Goal: Information Seeking & Learning: Understand process/instructions

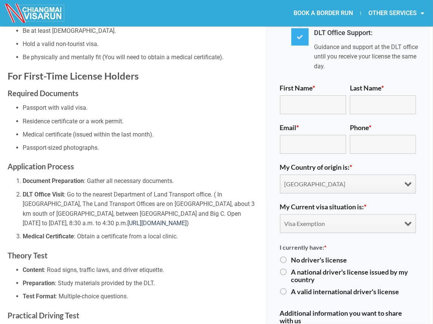
scroll to position [378, 0]
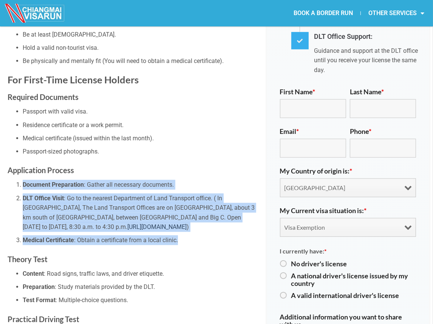
drag, startPoint x: 188, startPoint y: 232, endPoint x: 16, endPoint y: 173, distance: 182.4
click at [16, 180] on ol "Document Preparation : Gather all necessary documents. DLT Office Visit : Go to…" at bounding box center [132, 212] width 248 height 65
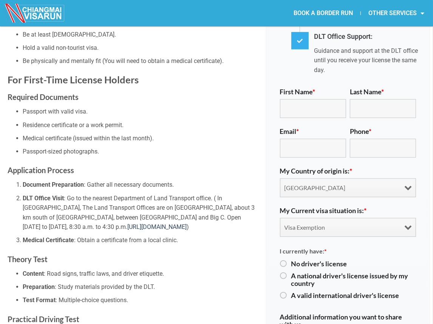
click at [22, 107] on ul "Passport with valid visa. Residence certificate or a work permit. Medical certi…" at bounding box center [132, 131] width 248 height 49
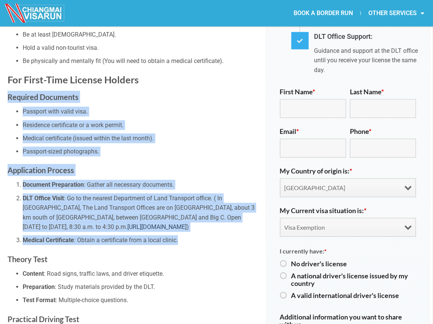
drag, startPoint x: 9, startPoint y: 83, endPoint x: 184, endPoint y: 223, distance: 224.1
copy div "Required Documents Passport with valid visa. Residence certificate or a work pe…"
click at [225, 164] on h3 "Application Process" at bounding box center [132, 170] width 248 height 12
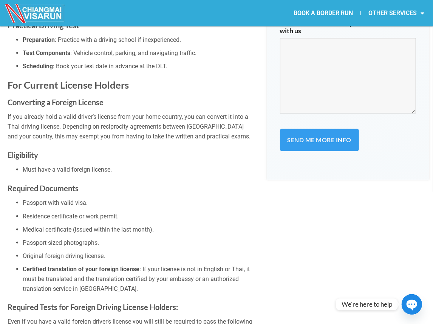
scroll to position [680, 0]
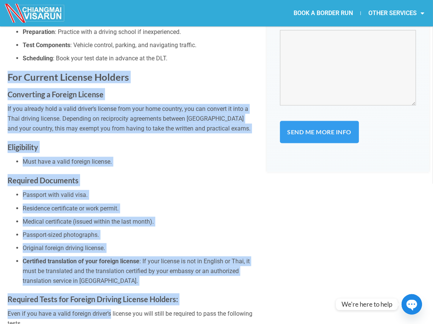
drag, startPoint x: 9, startPoint y: 65, endPoint x: 109, endPoint y: 304, distance: 258.8
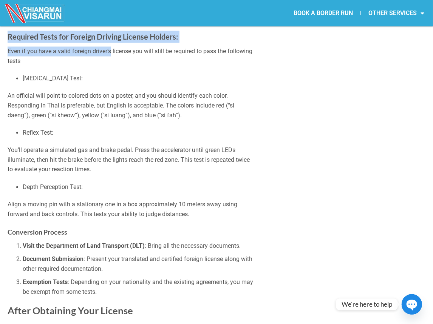
scroll to position [1057, 0]
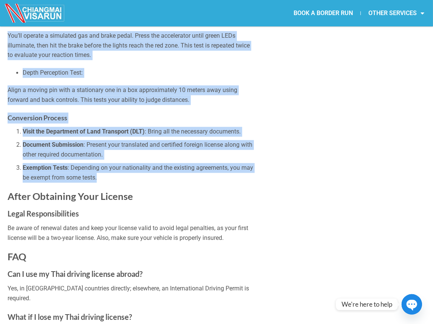
click at [107, 163] on li "Exemption Tests : Depending on your nationality and the existing agreements, yo…" at bounding box center [139, 172] width 233 height 19
copy div "For Current License Holders Converting a Foreign License If you already hold a …"
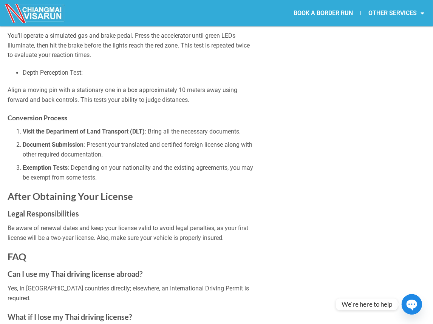
click at [233, 190] on h2 "After Obtaining Your License" at bounding box center [132, 196] width 248 height 12
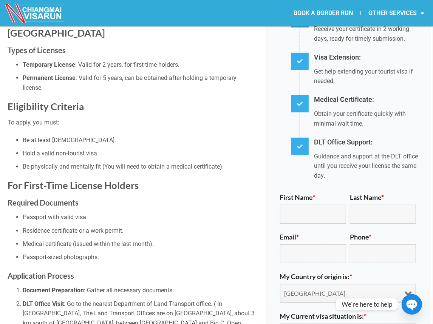
scroll to position [264, 0]
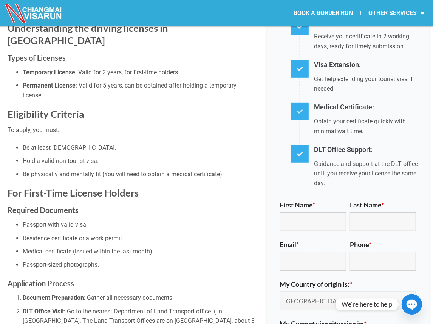
click at [227, 170] on li "Be physically and mentally fit (You will need to obtain a medical certificate)." at bounding box center [139, 175] width 233 height 10
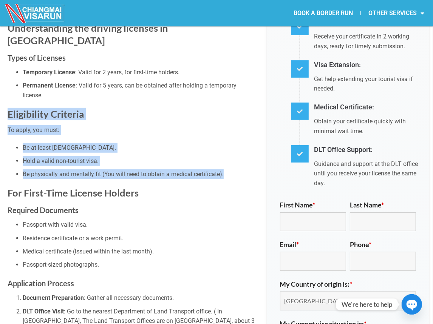
drag, startPoint x: 224, startPoint y: 162, endPoint x: -18, endPoint y: 93, distance: 251.4
copy div "Eligibility Criteria To apply, you must: Be at least 18 years old. Hold a valid…"
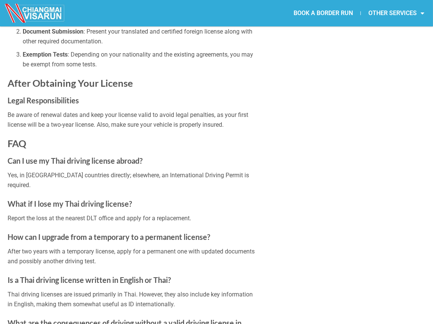
scroll to position [1284, 0]
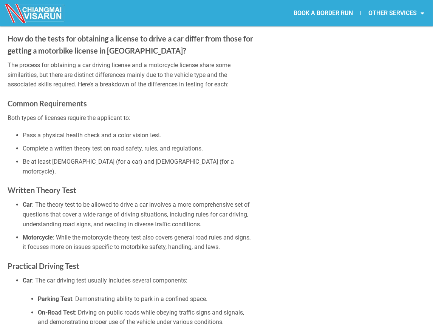
scroll to position [2455, 0]
